Goal: Check status: Check status

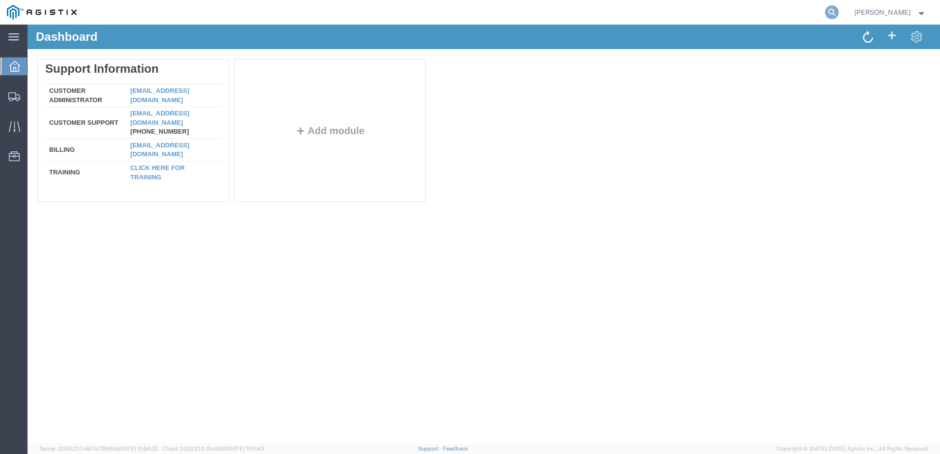
click at [838, 17] on icon at bounding box center [832, 12] width 14 height 14
click at [595, 16] on input "search" at bounding box center [675, 12] width 299 height 24
paste input "57079054"
type input "57079054"
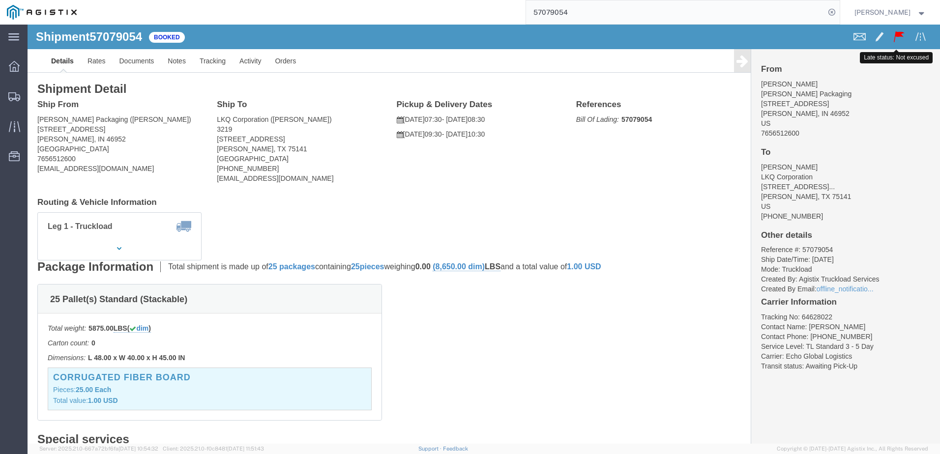
click div
click link "Notes"
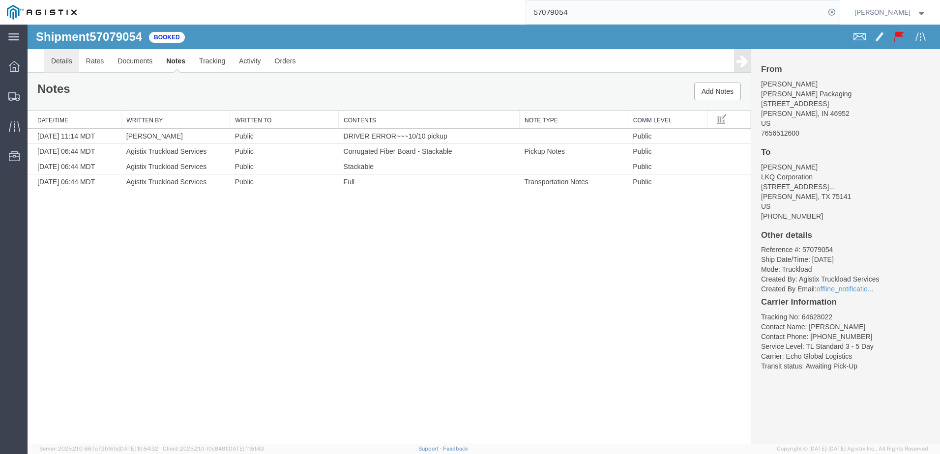
click at [62, 61] on link "Details" at bounding box center [61, 61] width 35 height 24
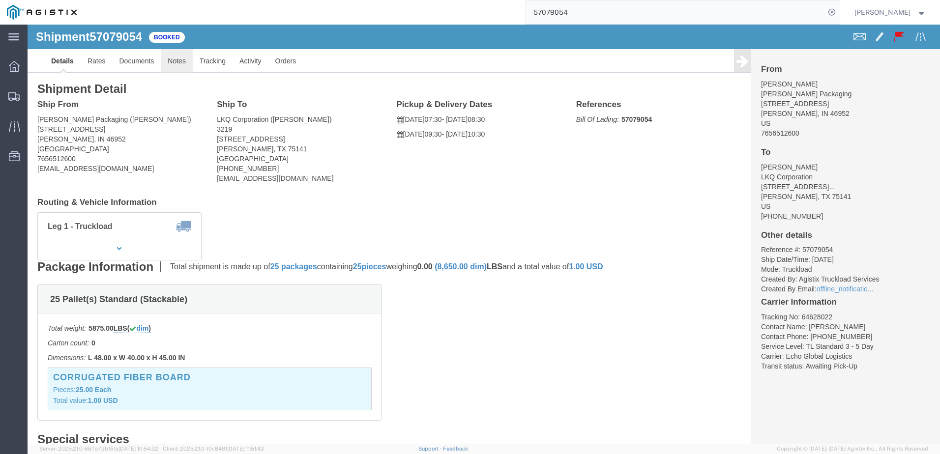
click link "Notes"
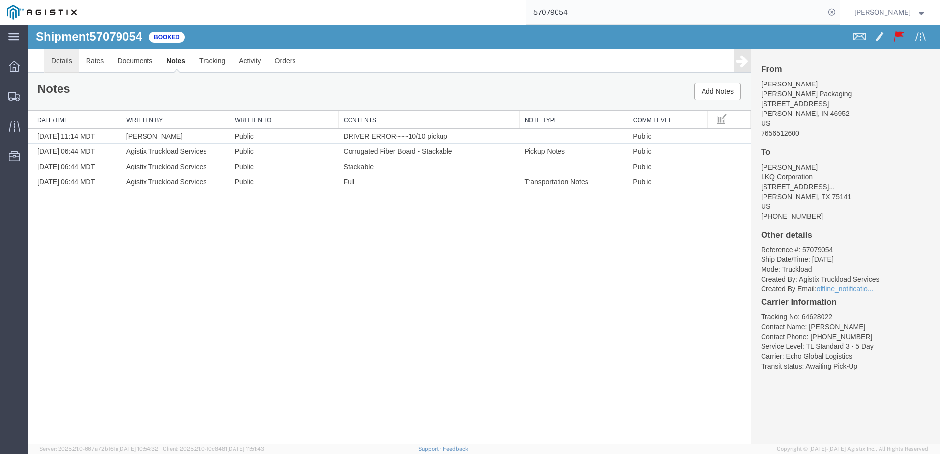
click at [66, 67] on link "Details" at bounding box center [61, 61] width 35 height 24
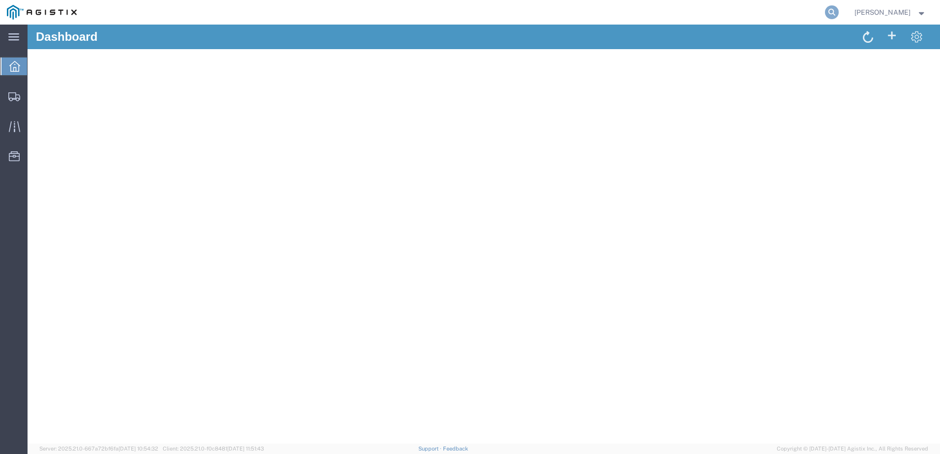
click at [838, 7] on icon at bounding box center [832, 12] width 14 height 14
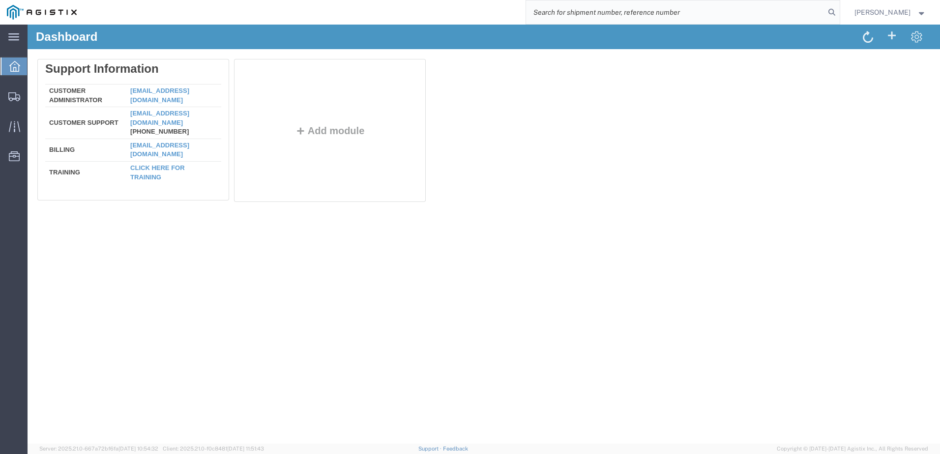
click at [659, 14] on input "search" at bounding box center [675, 12] width 299 height 24
paste input "57109910"
type input "57109910"
